Goal: Information Seeking & Learning: Learn about a topic

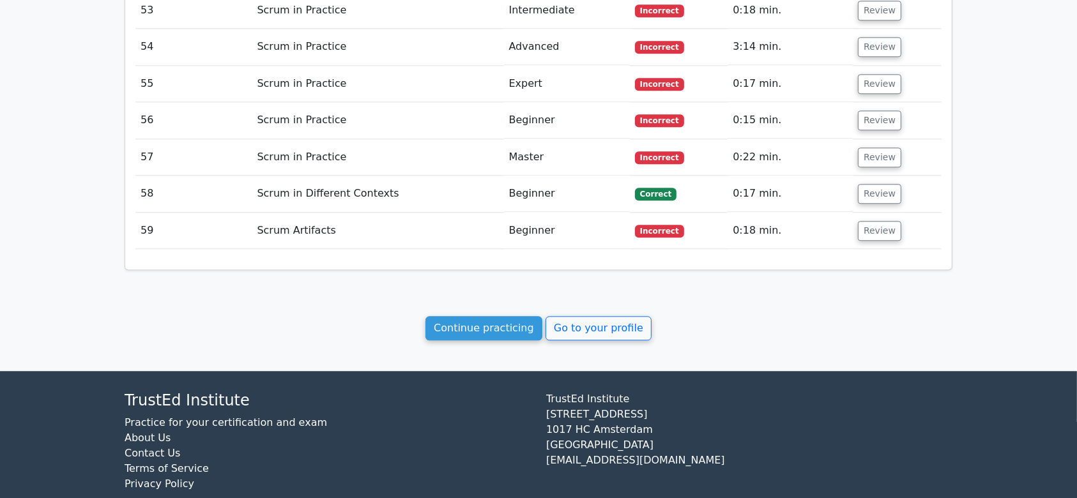
scroll to position [3152, 0]
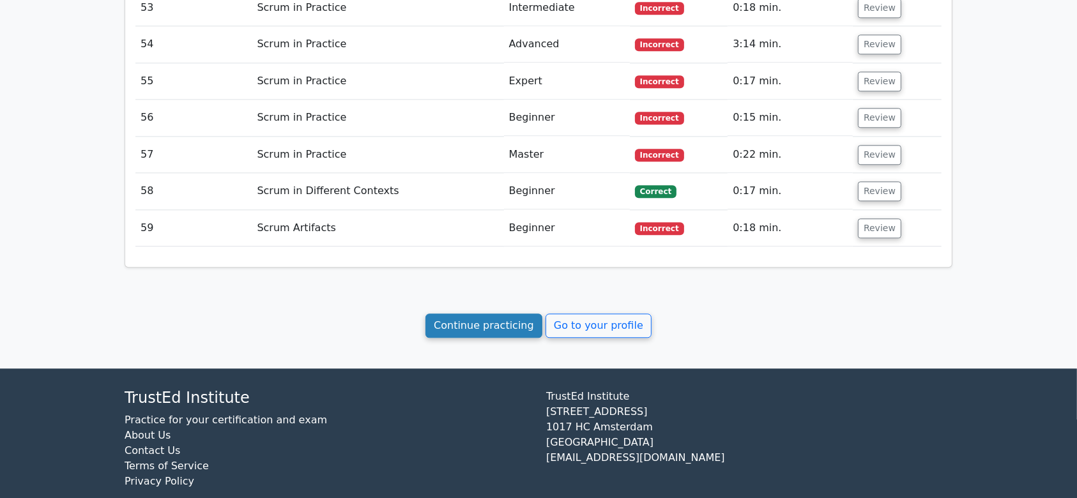
click at [506, 314] on link "Continue practicing" at bounding box center [484, 326] width 117 height 24
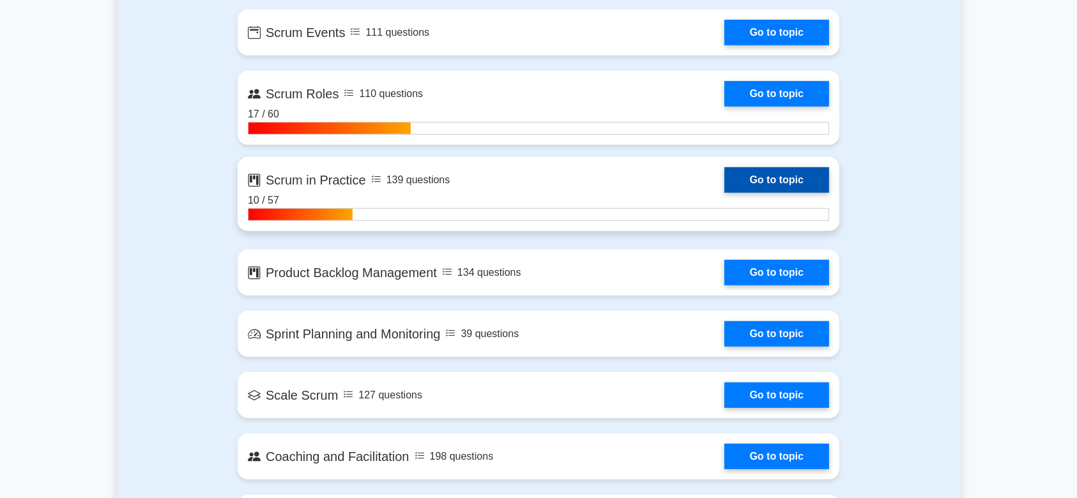
click at [774, 176] on link "Go to topic" at bounding box center [777, 180] width 105 height 26
